Goal: Task Accomplishment & Management: Manage account settings

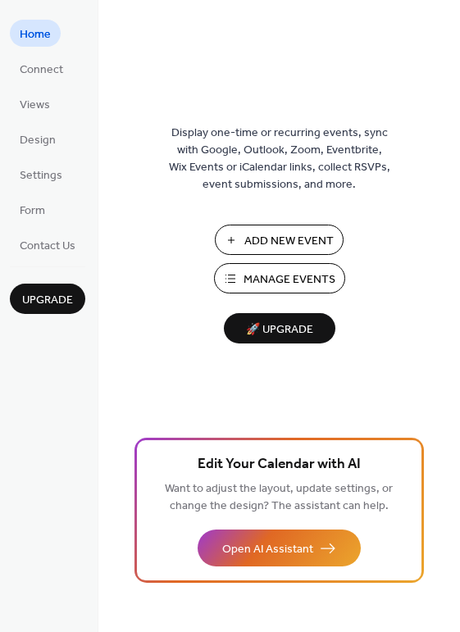
click at [235, 271] on button "Manage Events" at bounding box center [279, 278] width 131 height 30
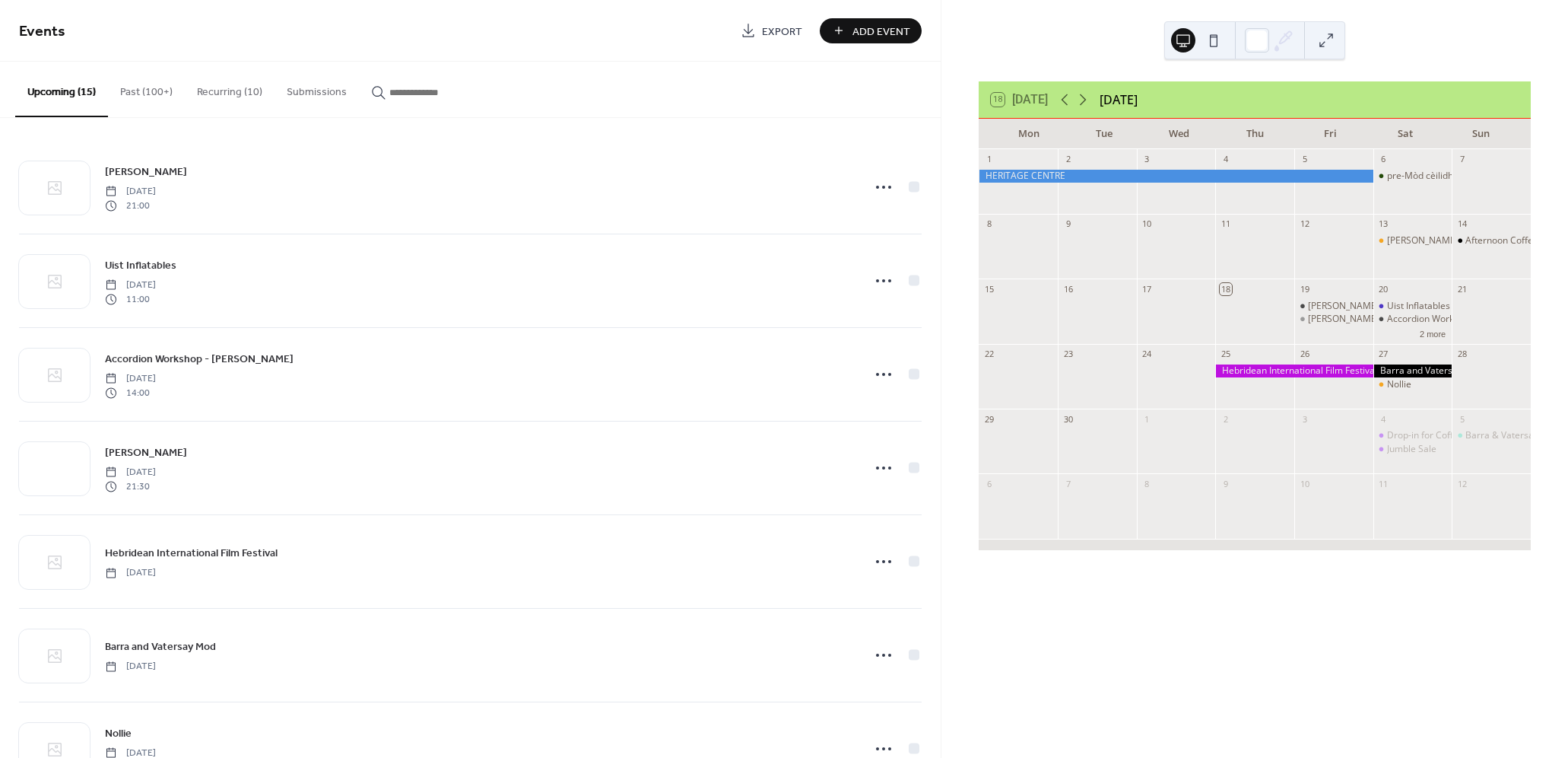
click at [424, 86] on input "button" at bounding box center [434, 92] width 91 height 16
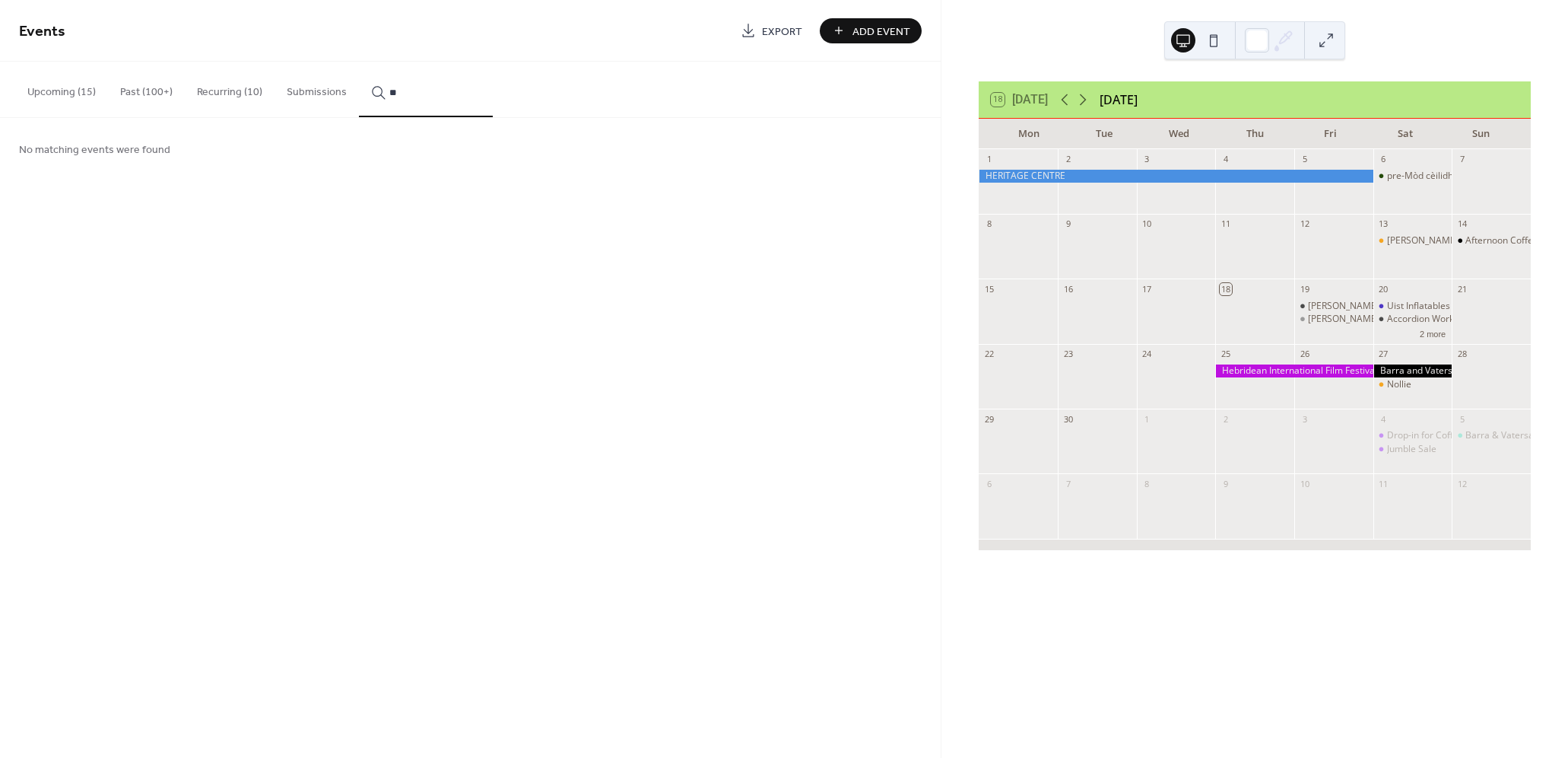
type input "*"
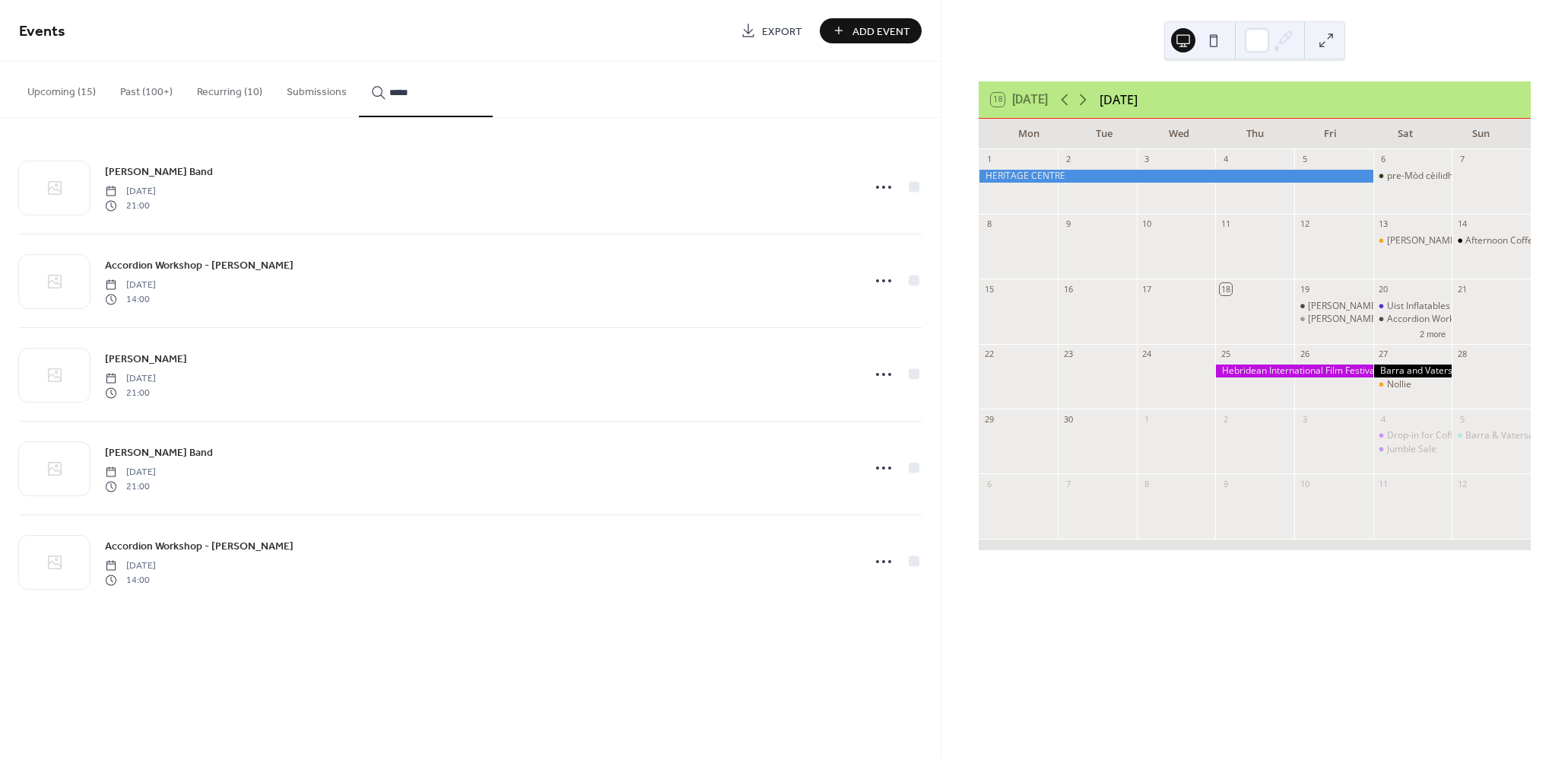
type input "*****"
click at [372, 198] on div "[PERSON_NAME] Band [DATE] 21:00" at bounding box center [479, 187] width 748 height 48
click at [608, 179] on div "[PERSON_NAME] Band [DATE] 21:00" at bounding box center [479, 187] width 748 height 48
click at [881, 191] on icon at bounding box center [884, 187] width 24 height 24
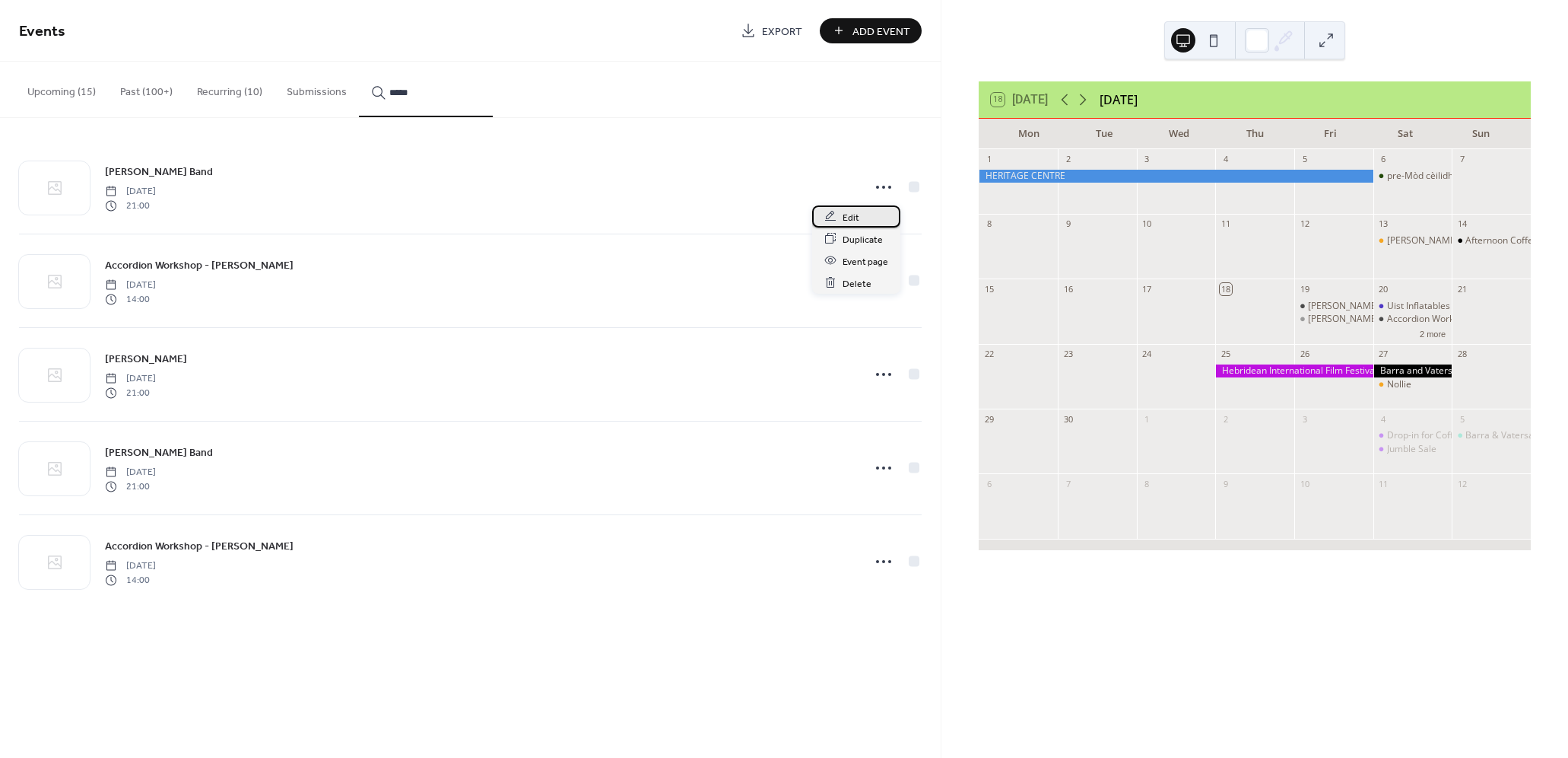
click at [853, 219] on span "Edit" at bounding box center [851, 216] width 17 height 16
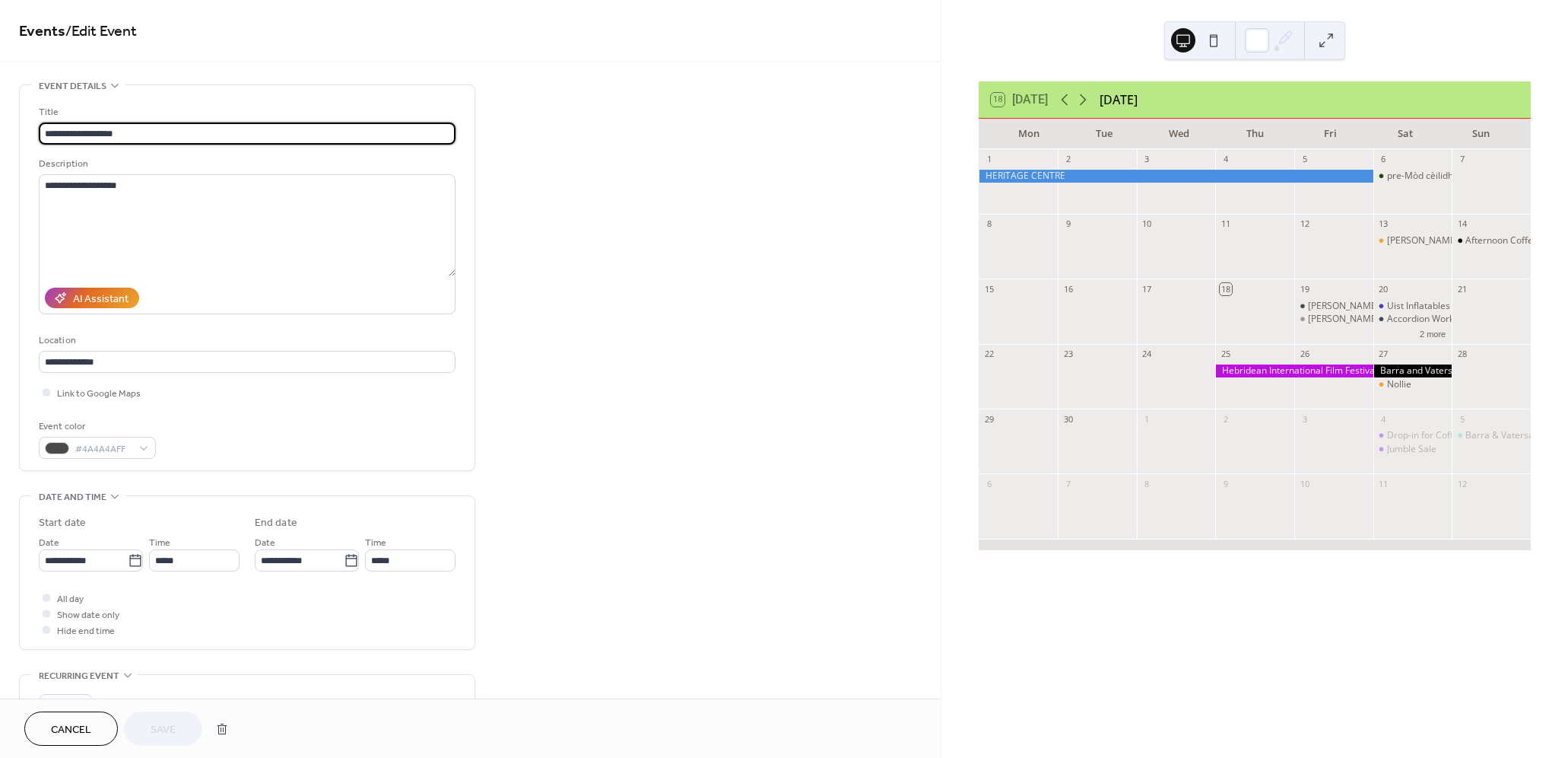
type input "**********"
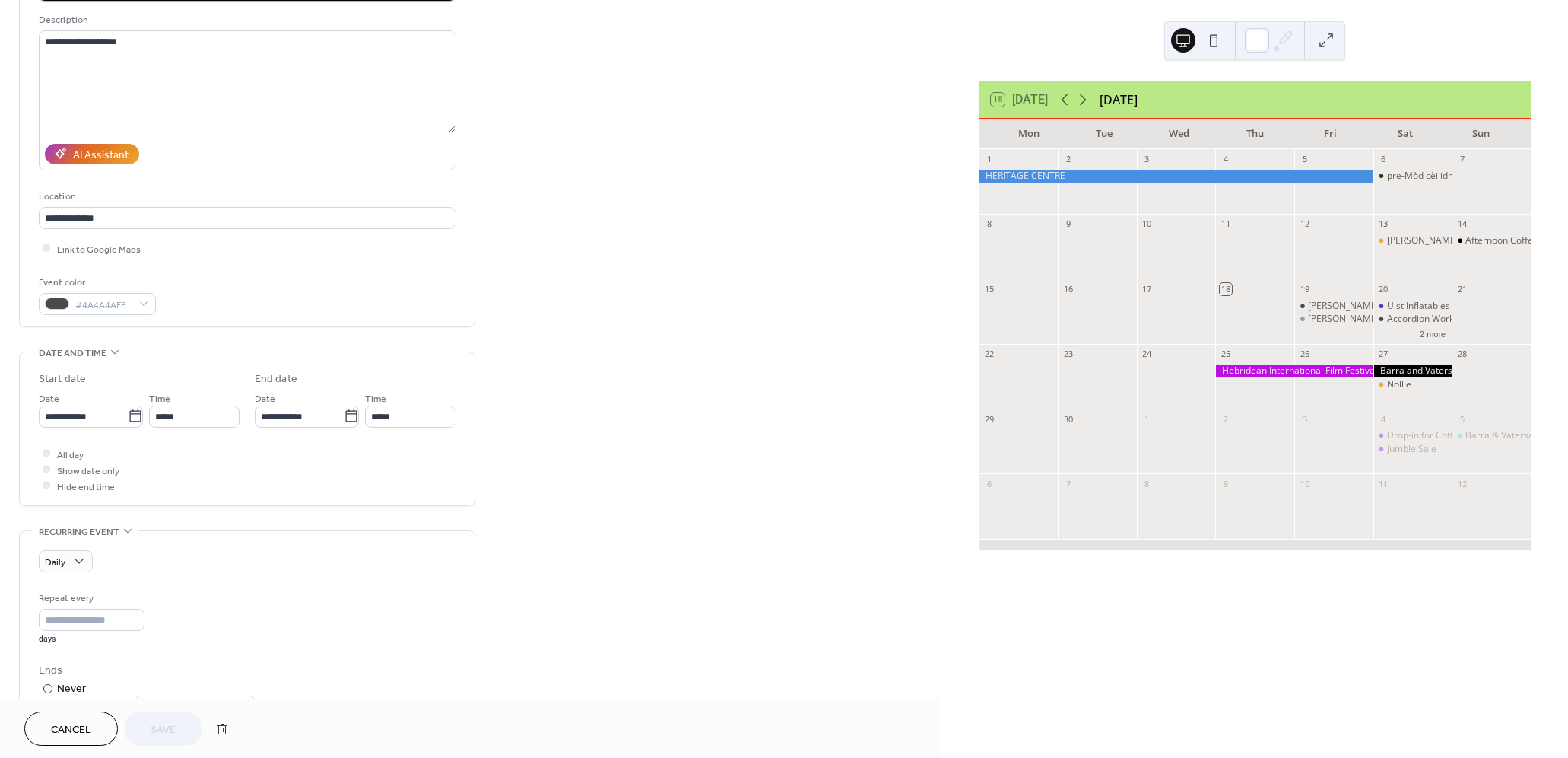
scroll to position [153, 0]
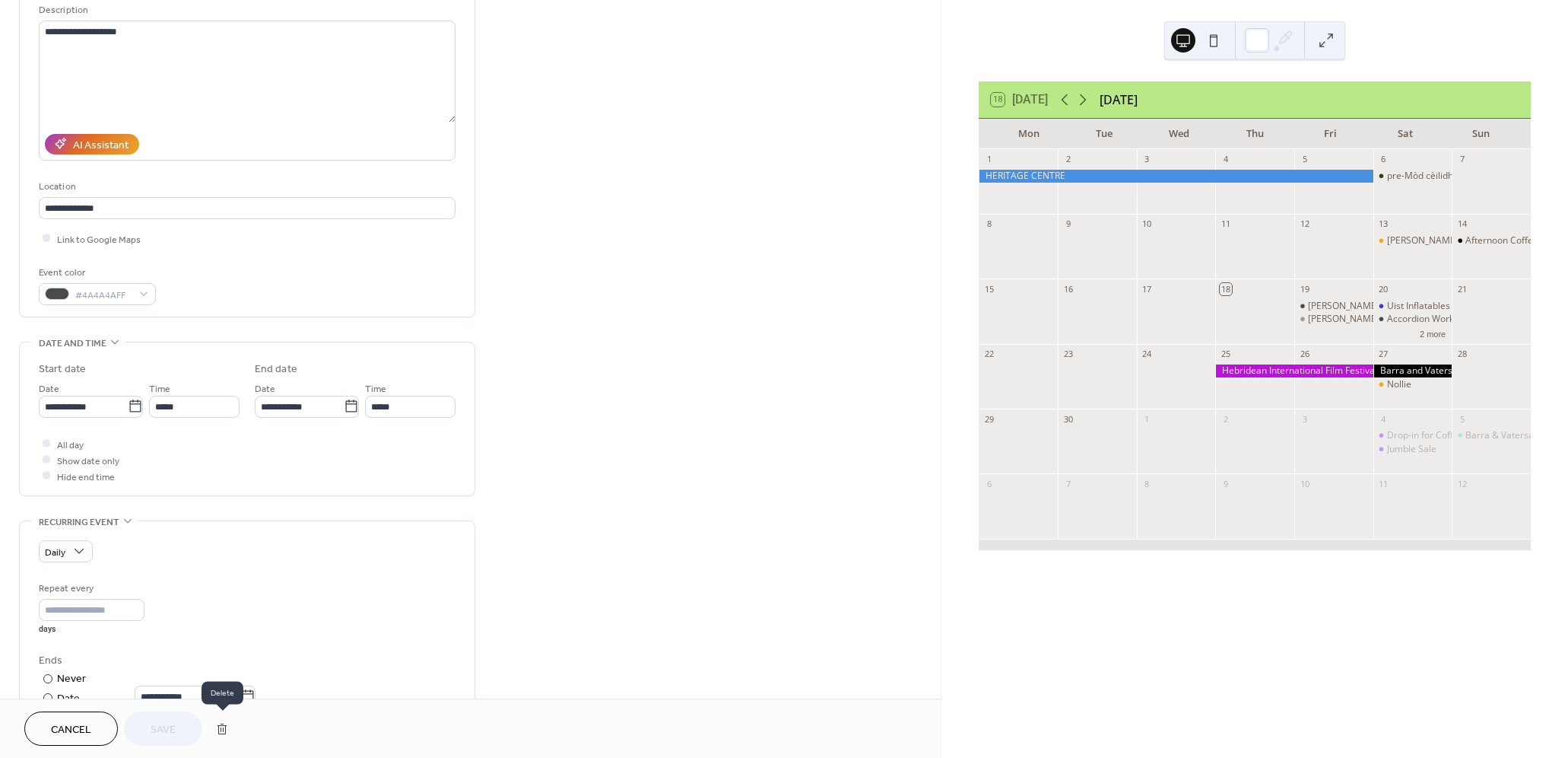
click at [225, 734] on button "button" at bounding box center [221, 728] width 27 height 31
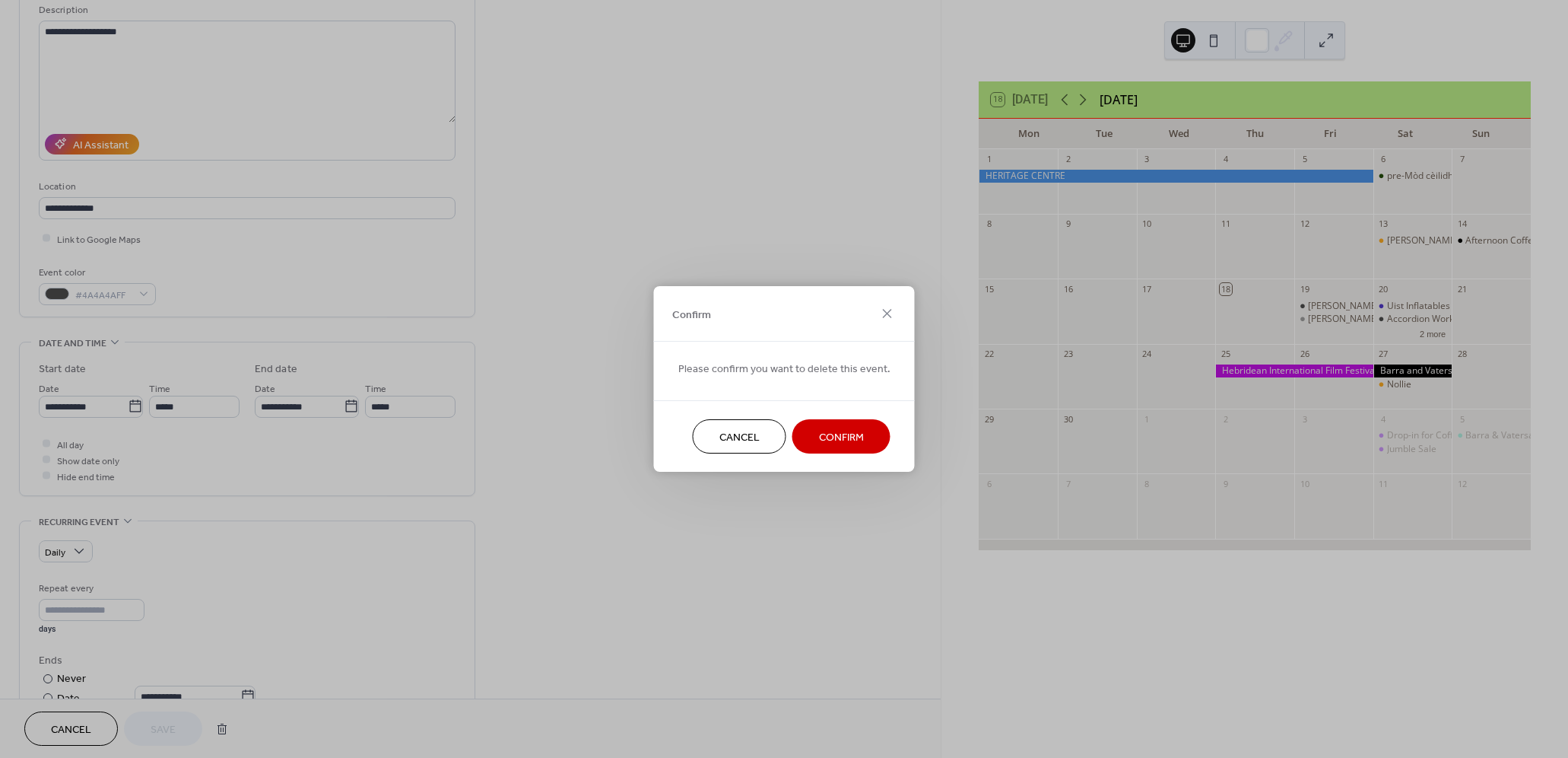
click at [850, 437] on span "Confirm" at bounding box center [841, 438] width 45 height 16
